Goal: Task Accomplishment & Management: Use online tool/utility

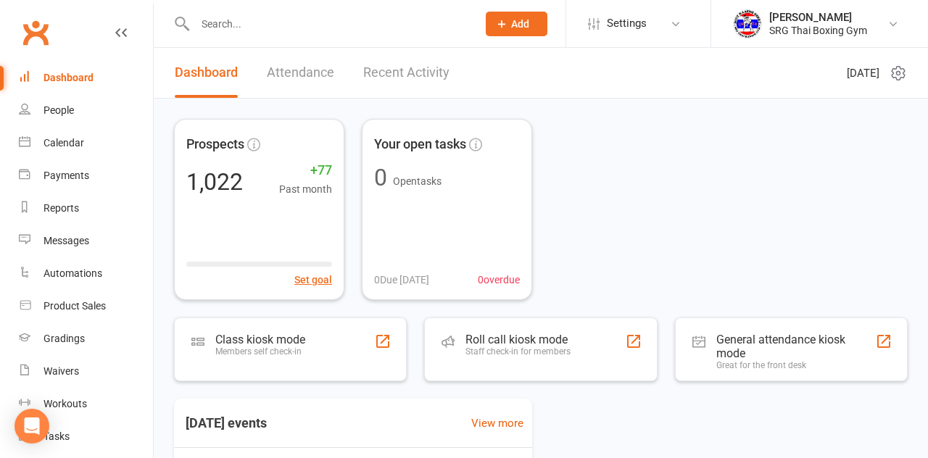
click at [340, 379] on div "Class kiosk mode Members self check-in" at bounding box center [290, 350] width 233 height 64
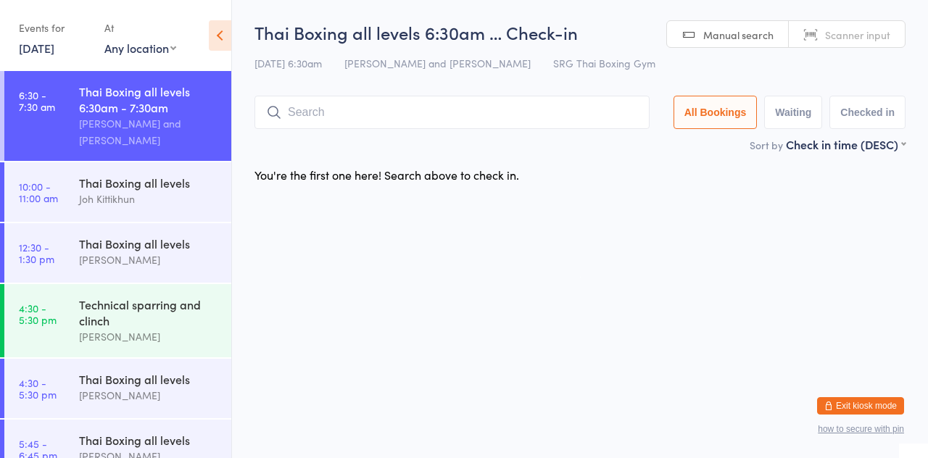
click at [540, 109] on input "search" at bounding box center [452, 112] width 395 height 33
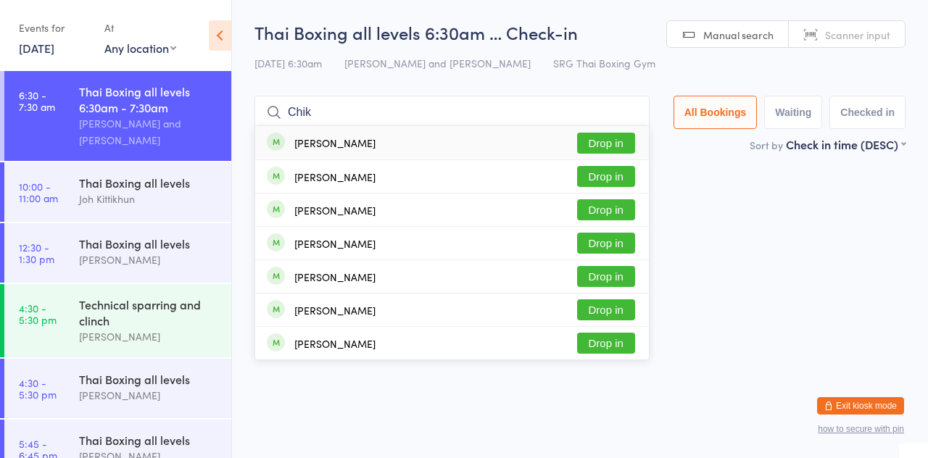
type input "Chik"
click at [644, 162] on div "Cheng Hao chien Drop in" at bounding box center [452, 176] width 394 height 33
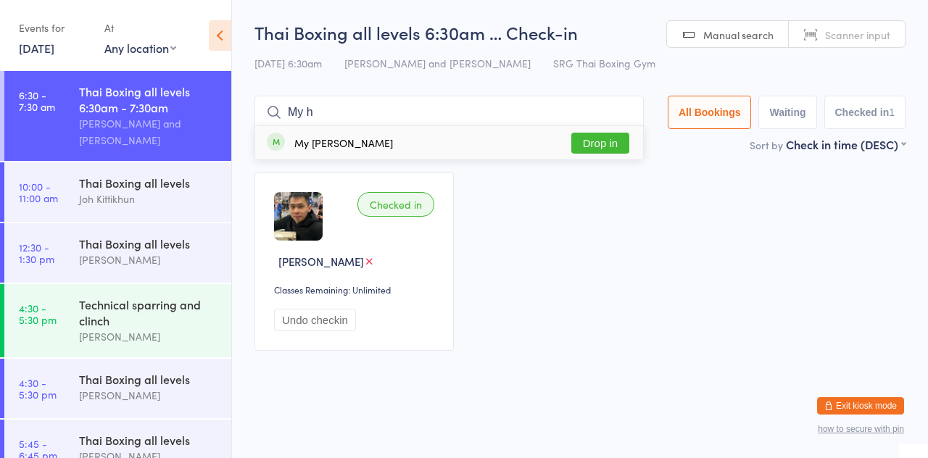
type input "My h"
click at [611, 144] on button "Drop in" at bounding box center [601, 143] width 58 height 21
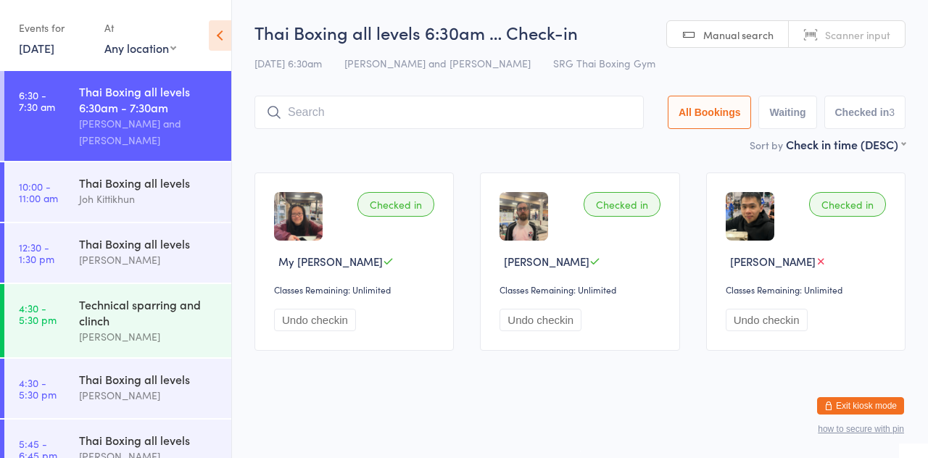
click at [380, 110] on input "search" at bounding box center [450, 112] width 390 height 33
type input "Ben g"
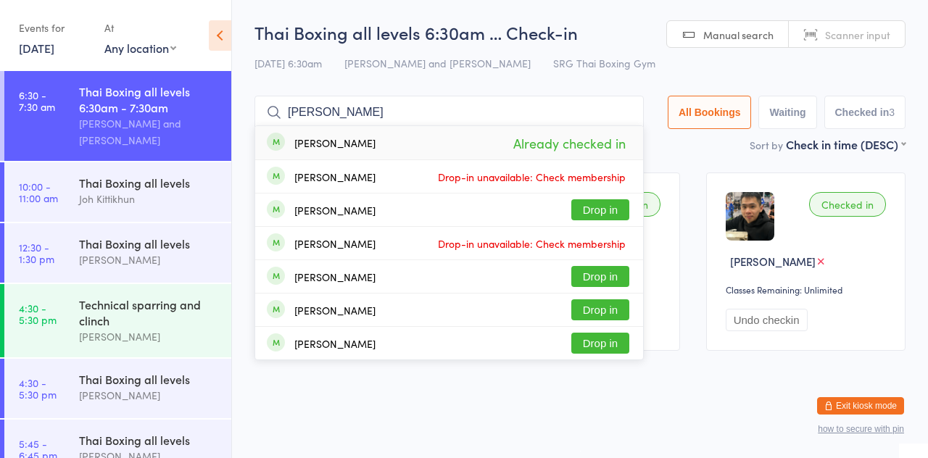
click at [631, 112] on input "Ben g" at bounding box center [450, 112] width 390 height 33
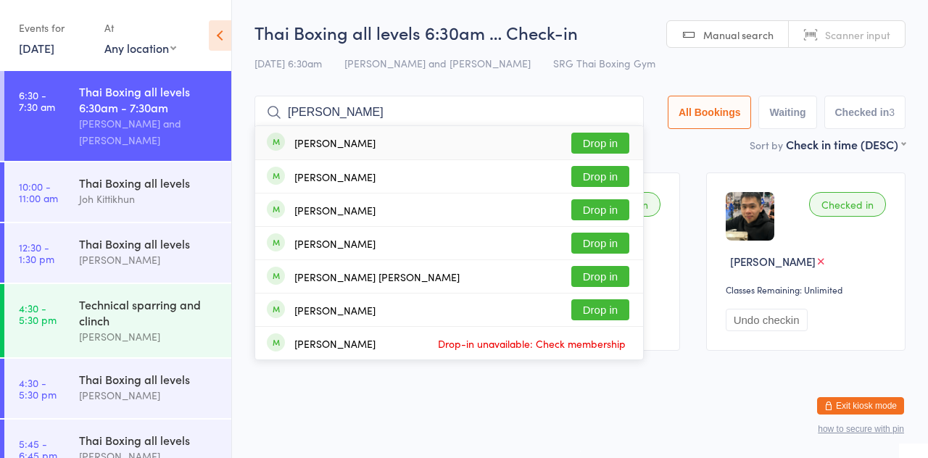
type input "Sam clar"
click at [605, 142] on button "Drop in" at bounding box center [601, 143] width 58 height 21
